Goal: Task Accomplishment & Management: Manage account settings

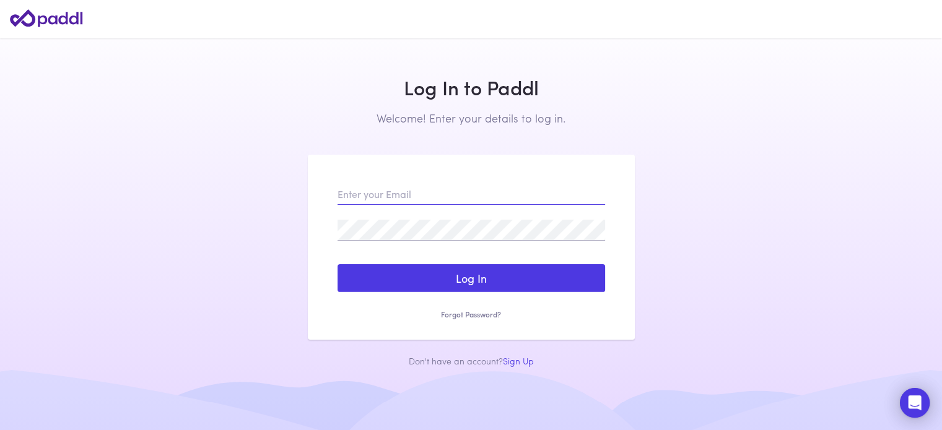
type input "[PERSON_NAME][EMAIL_ADDRESS][PERSON_NAME][DOMAIN_NAME]"
click at [337, 264] on button "Log In" at bounding box center [470, 278] width 267 height 28
